Goal: Book appointment/travel/reservation

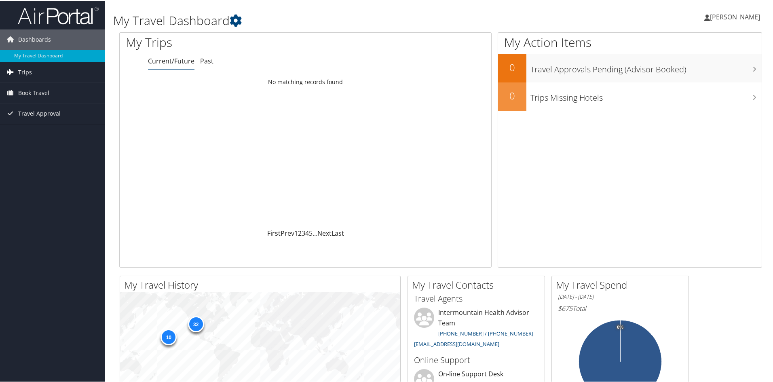
click at [23, 72] on span "Trips" at bounding box center [25, 71] width 14 height 20
click at [42, 128] on span "Book Travel" at bounding box center [33, 129] width 31 height 20
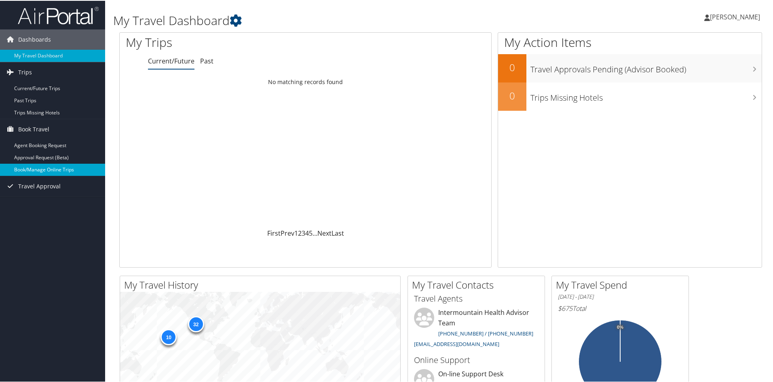
click at [55, 166] on link "Book/Manage Online Trips" at bounding box center [52, 169] width 105 height 12
